Goal: Information Seeking & Learning: Learn about a topic

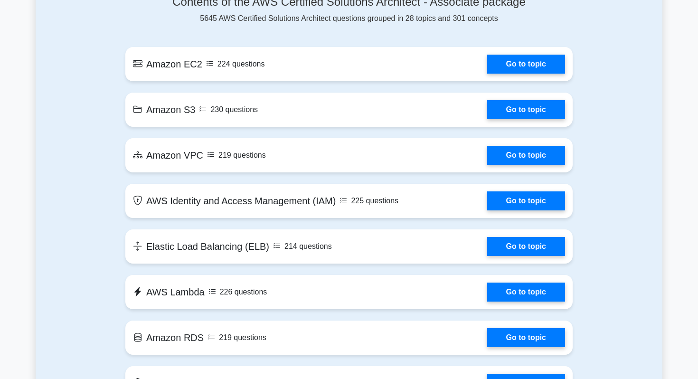
scroll to position [535, 0]
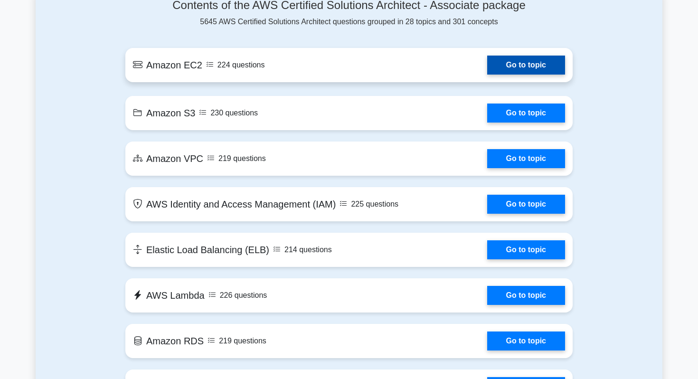
click at [518, 67] on link "Go to topic" at bounding box center [526, 65] width 78 height 19
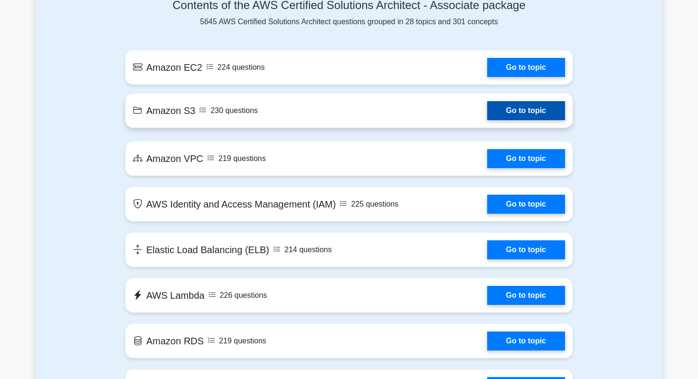
click at [525, 115] on link "Go to topic" at bounding box center [526, 110] width 78 height 19
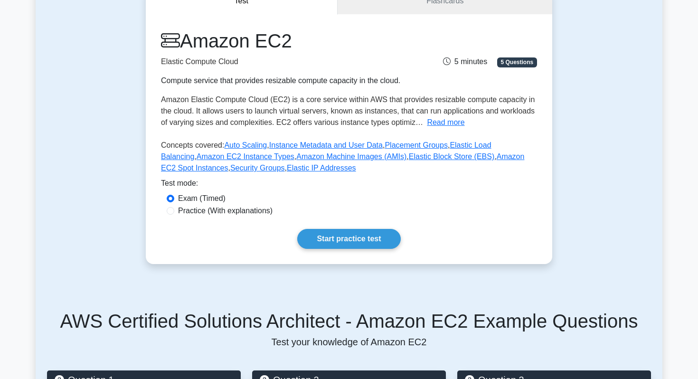
scroll to position [135, 0]
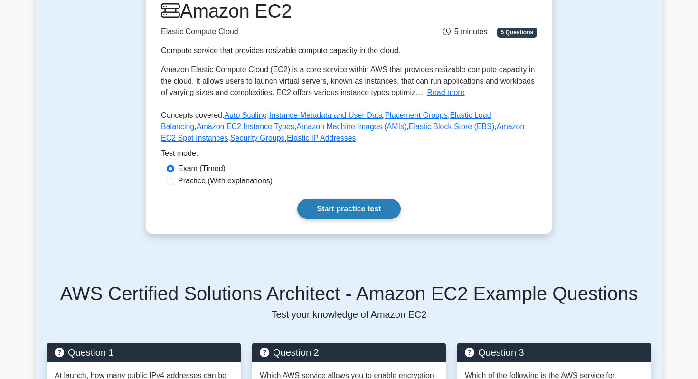
click at [342, 207] on link "Start practice test" at bounding box center [348, 209] width 103 height 20
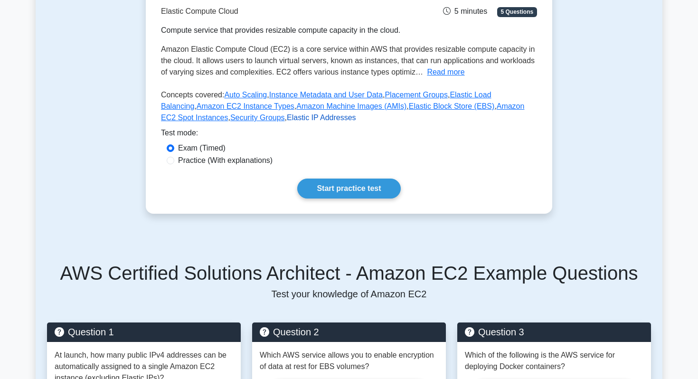
scroll to position [163, 0]
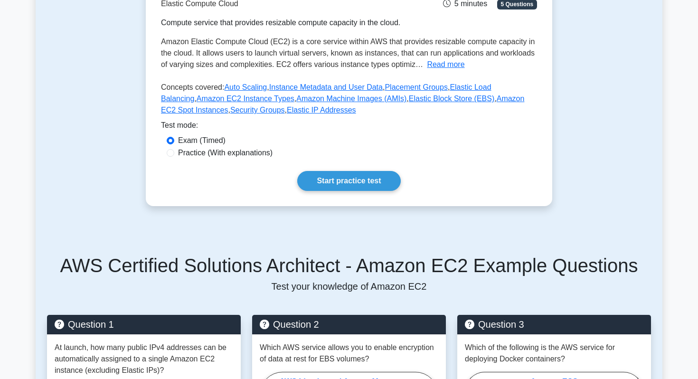
click at [208, 155] on label "Practice (With explanations)" at bounding box center [225, 152] width 94 height 11
click at [174, 155] on input "Practice (With explanations)" at bounding box center [171, 153] width 8 height 8
radio input "true"
click at [356, 179] on link "Start practice test" at bounding box center [348, 181] width 103 height 20
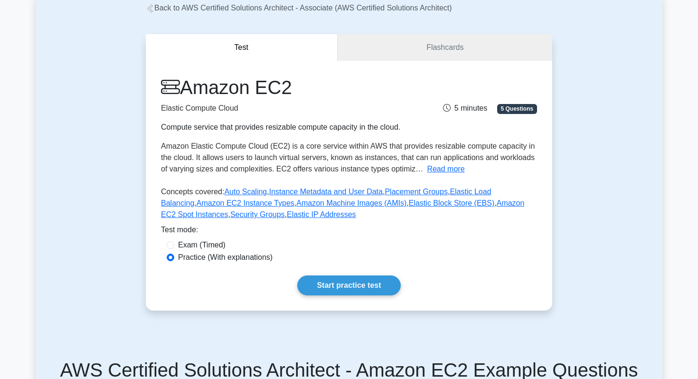
scroll to position [59, 0]
click at [336, 274] on div "Amazon EC2 Elastic Compute Cloud Compute service that provides resizable comput…" at bounding box center [349, 185] width 406 height 250
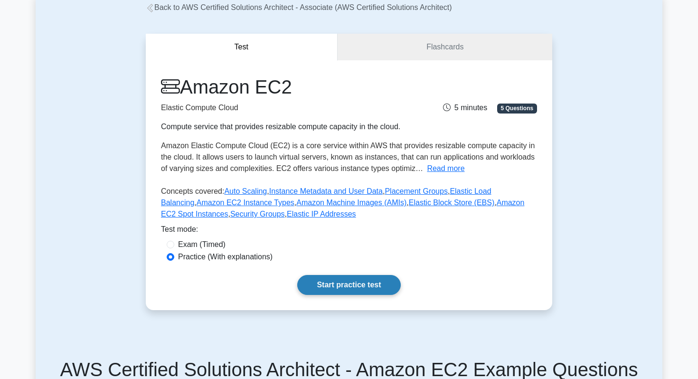
click at [345, 286] on link "Start practice test" at bounding box center [348, 285] width 103 height 20
click at [338, 282] on link "Start practice test" at bounding box center [348, 285] width 103 height 20
click at [176, 245] on div "Exam (Timed)" at bounding box center [349, 244] width 365 height 11
click at [172, 245] on input "Exam (Timed)" at bounding box center [171, 245] width 8 height 8
radio input "true"
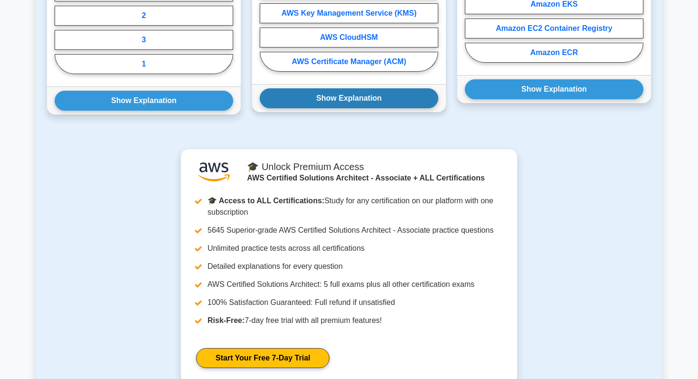
scroll to position [189, 0]
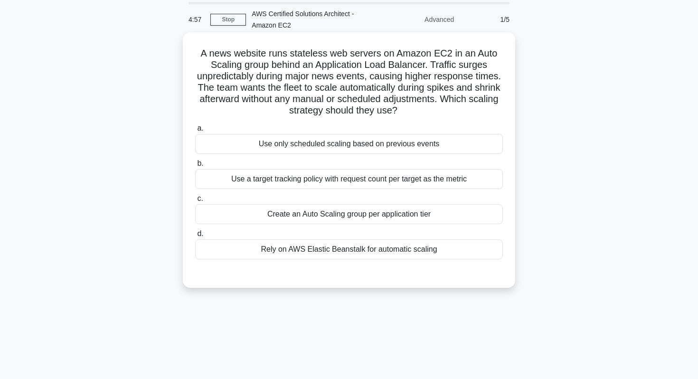
scroll to position [35, 0]
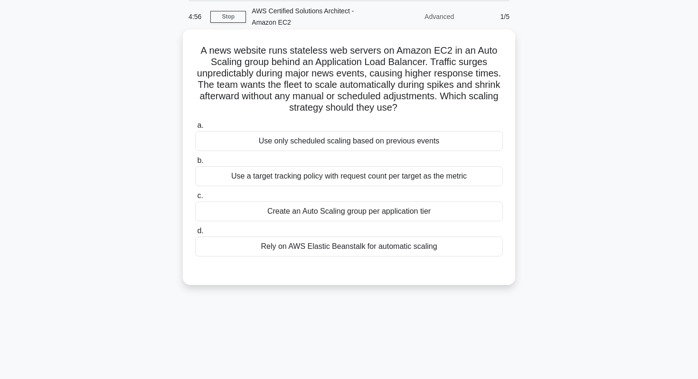
click at [263, 153] on div "a. Use only scheduled scaling based on previous events b. Use a target tracking…" at bounding box center [348, 188] width 319 height 140
click at [263, 145] on div "Use only scheduled scaling based on previous events" at bounding box center [349, 141] width 308 height 20
click at [195, 129] on input "a. Use only scheduled scaling based on previous events" at bounding box center [195, 125] width 0 height 6
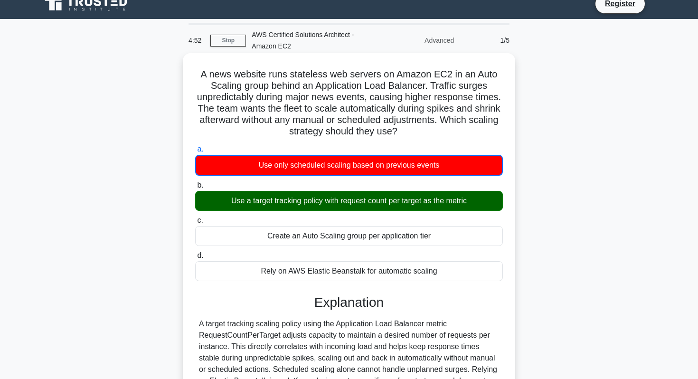
scroll to position [10, 0]
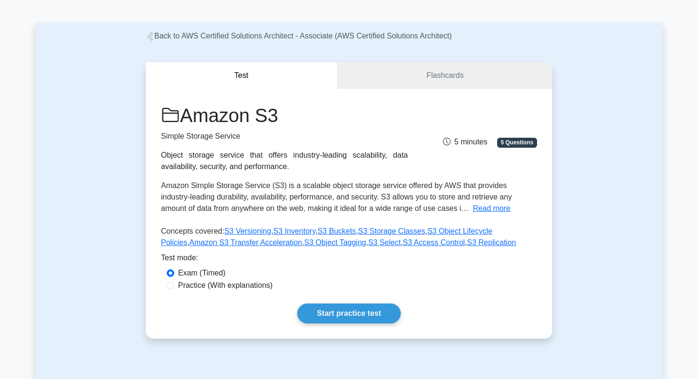
scroll to position [84, 0]
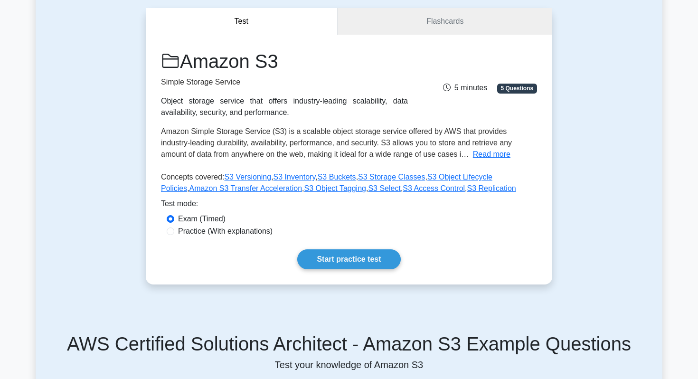
click at [212, 229] on label "Practice (With explanations)" at bounding box center [225, 230] width 94 height 11
click at [174, 229] on input "Practice (With explanations)" at bounding box center [171, 231] width 8 height 8
radio input "true"
click at [351, 257] on link "Start practice test" at bounding box center [348, 259] width 103 height 20
click at [355, 262] on link "Start practice test" at bounding box center [348, 259] width 103 height 20
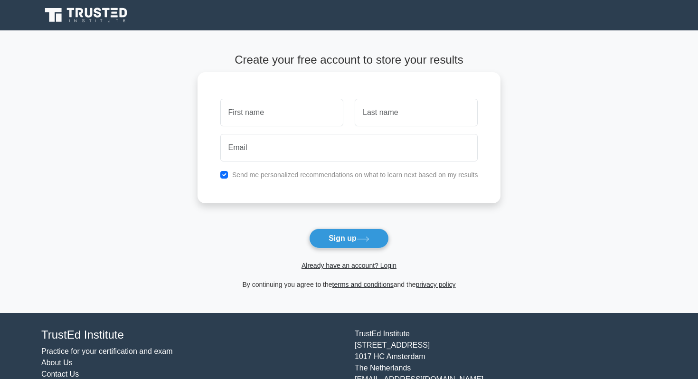
click at [283, 106] on input "text" at bounding box center [281, 113] width 123 height 28
type input "Mahshad"
click at [382, 125] on input "text" at bounding box center [416, 113] width 123 height 28
type input "Eilanlou"
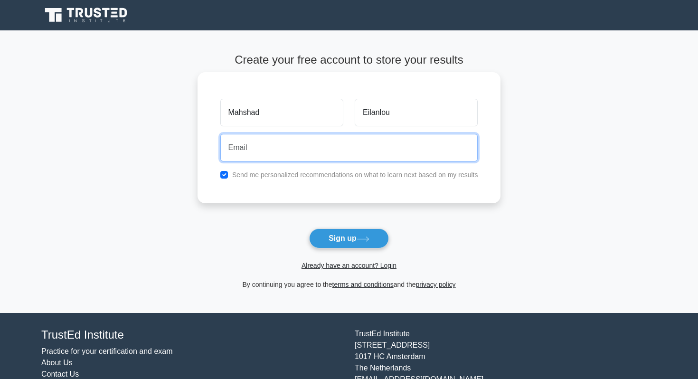
click at [322, 137] on input "email" at bounding box center [349, 148] width 258 height 28
type input "mahshadil@yahoo.com"
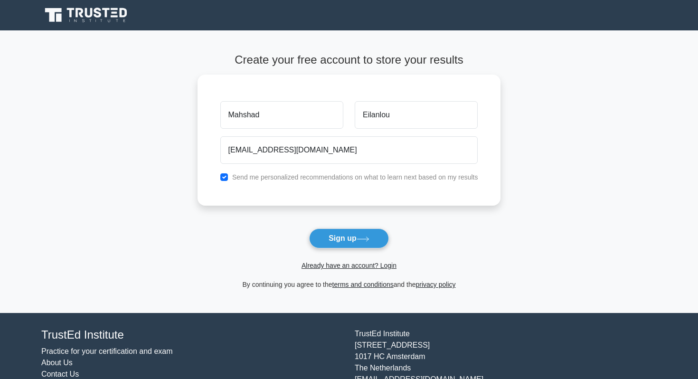
click at [353, 242] on button "Sign up" at bounding box center [349, 238] width 80 height 20
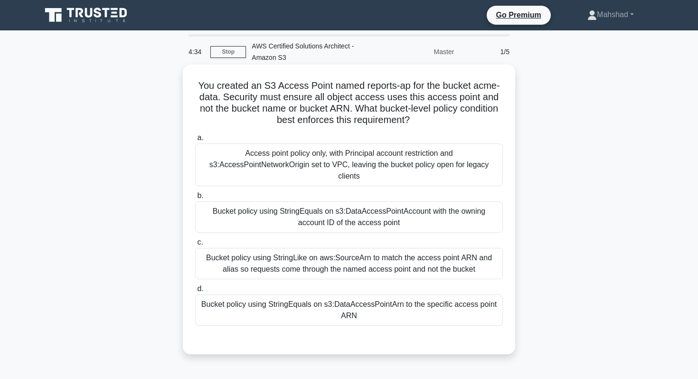
click at [327, 313] on div "Bucket policy using StringEquals on s3:DataAccessPointArn to the specific acces…" at bounding box center [349, 309] width 308 height 31
click at [195, 292] on input "d. Bucket policy using StringEquals on s3:DataAccessPointArn to the specific ac…" at bounding box center [195, 289] width 0 height 6
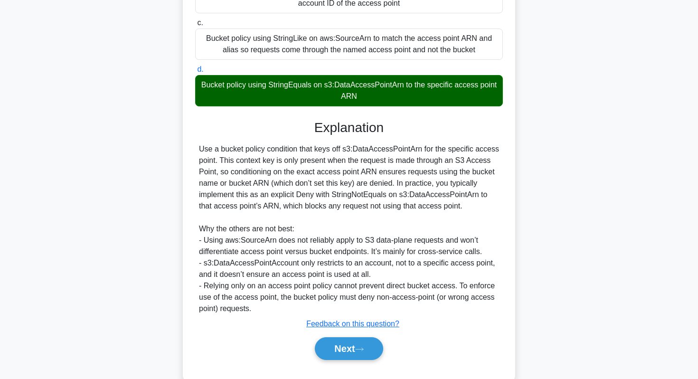
scroll to position [229, 0]
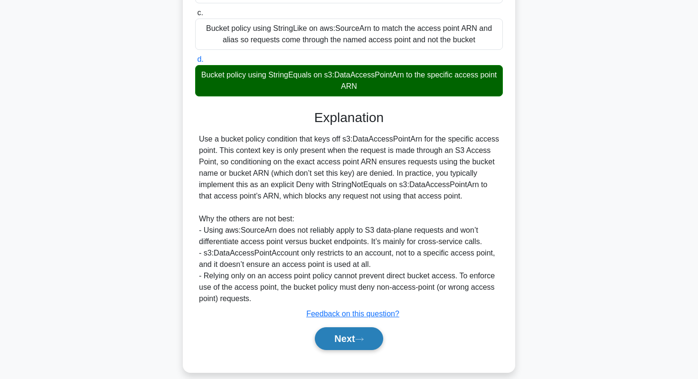
click at [346, 338] on button "Next" at bounding box center [349, 338] width 68 height 23
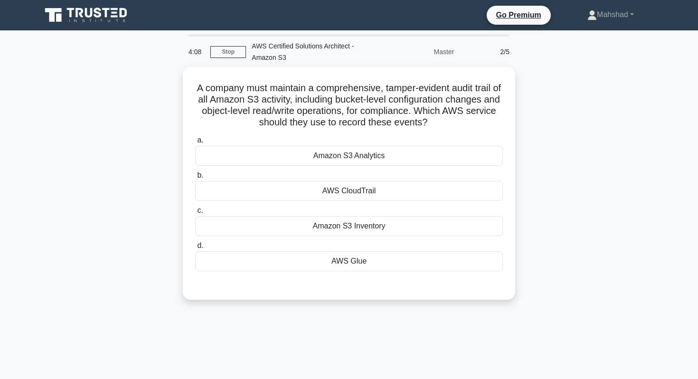
scroll to position [0, 0]
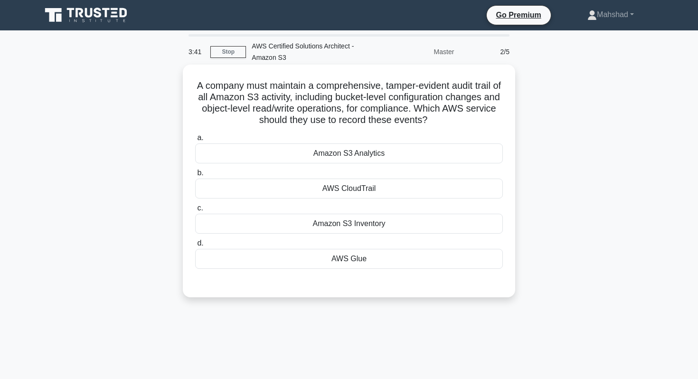
click at [337, 177] on label "b. AWS CloudTrail" at bounding box center [349, 182] width 308 height 31
click at [195, 176] on input "b. AWS CloudTrail" at bounding box center [195, 173] width 0 height 6
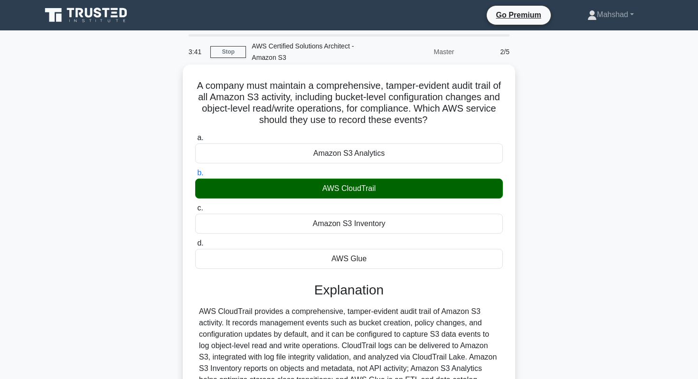
click at [338, 185] on div "AWS CloudTrail" at bounding box center [349, 188] width 308 height 20
click at [195, 176] on input "b. AWS CloudTrail" at bounding box center [195, 173] width 0 height 6
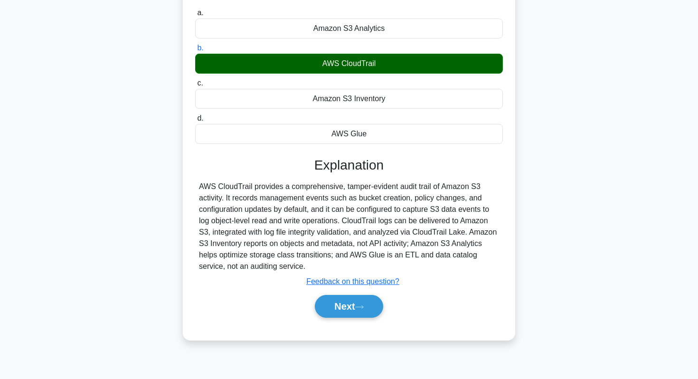
scroll to position [126, 0]
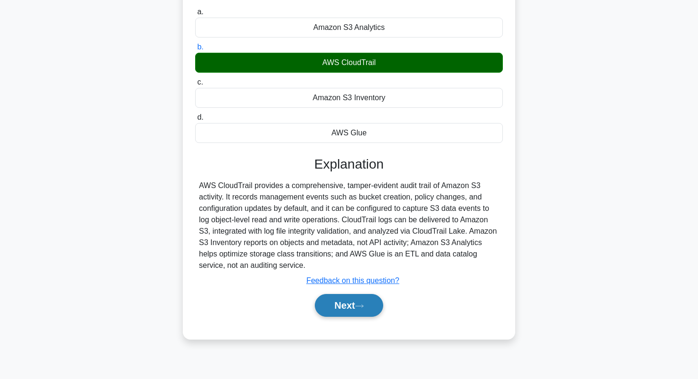
click at [346, 305] on button "Next" at bounding box center [349, 305] width 68 height 23
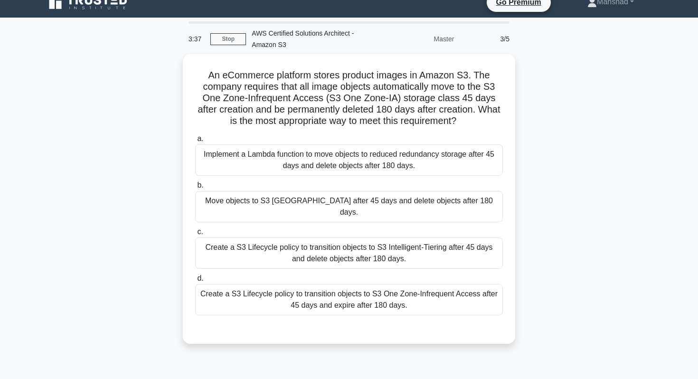
scroll to position [13, 0]
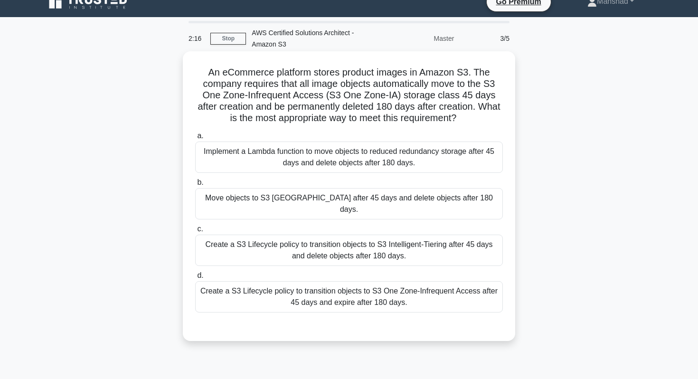
click at [363, 284] on div "Create a S3 Lifecycle policy to transition objects to S3 One Zone-Infrequent Ac…" at bounding box center [349, 296] width 308 height 31
click at [195, 279] on input "d. Create a S3 Lifecycle policy to transition objects to S3 One Zone-Infrequent…" at bounding box center [195, 275] width 0 height 6
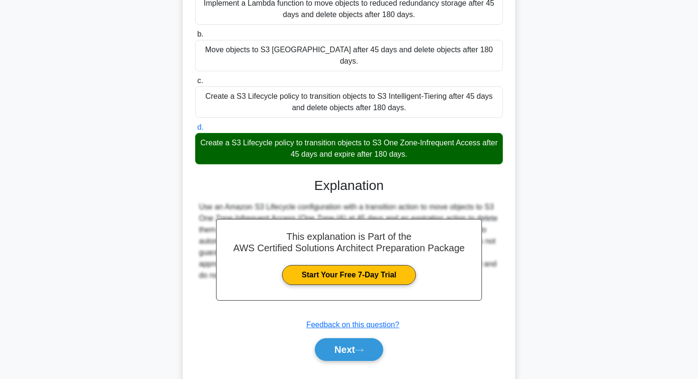
scroll to position [172, 0]
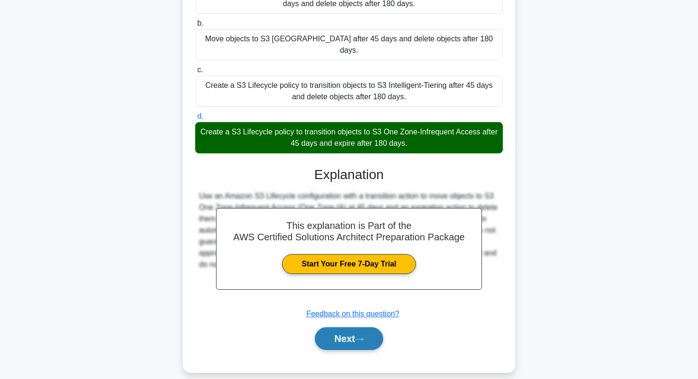
click at [356, 327] on button "Next" at bounding box center [349, 338] width 68 height 23
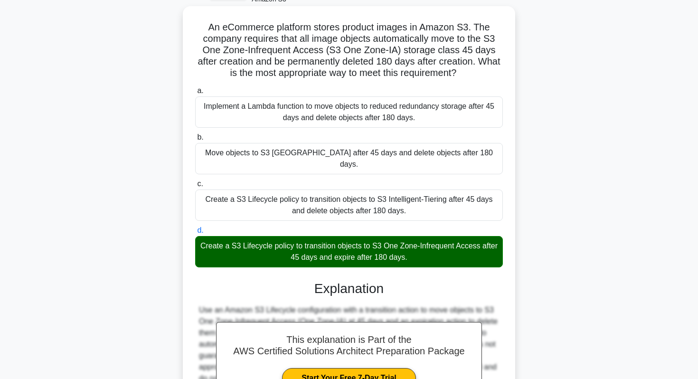
scroll to position [0, 0]
